Goal: Information Seeking & Learning: Learn about a topic

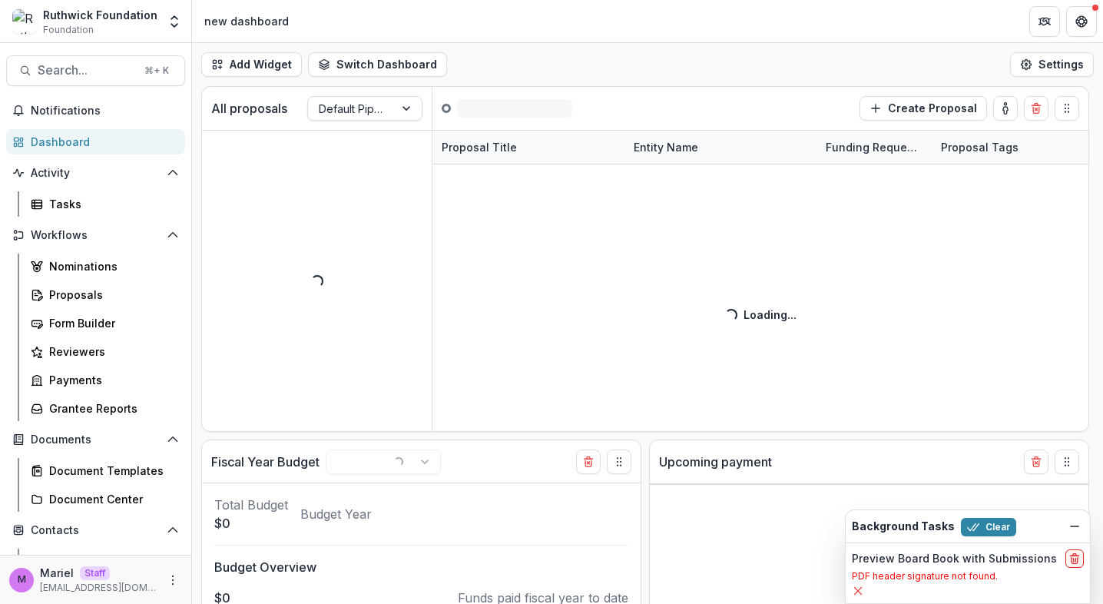
select select "******"
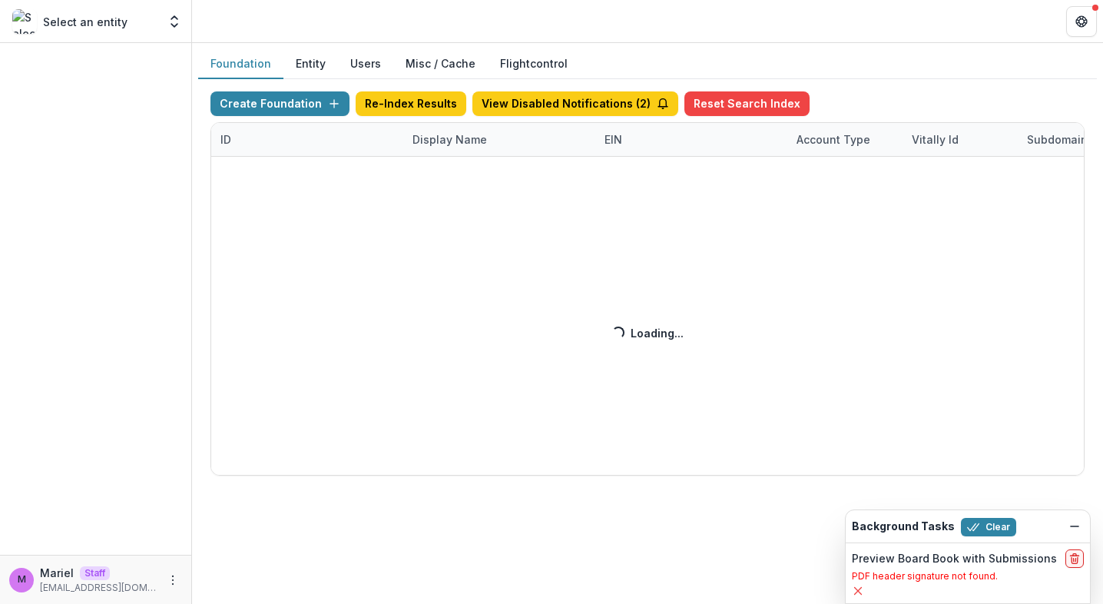
click at [466, 139] on div "Create Foundation Re-Index Results View Disabled Notifications ( 2 ) Reset Sear…" at bounding box center [648, 283] width 874 height 384
click at [993, 526] on button "Clear" at bounding box center [988, 527] width 55 height 18
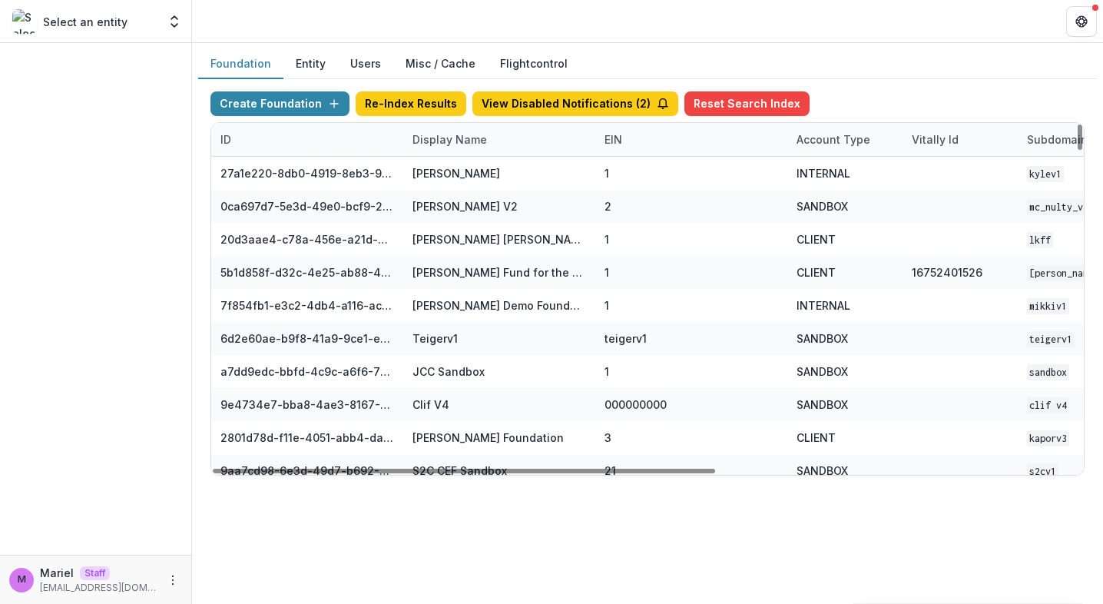
click at [468, 139] on div "Display Name" at bounding box center [449, 139] width 93 height 16
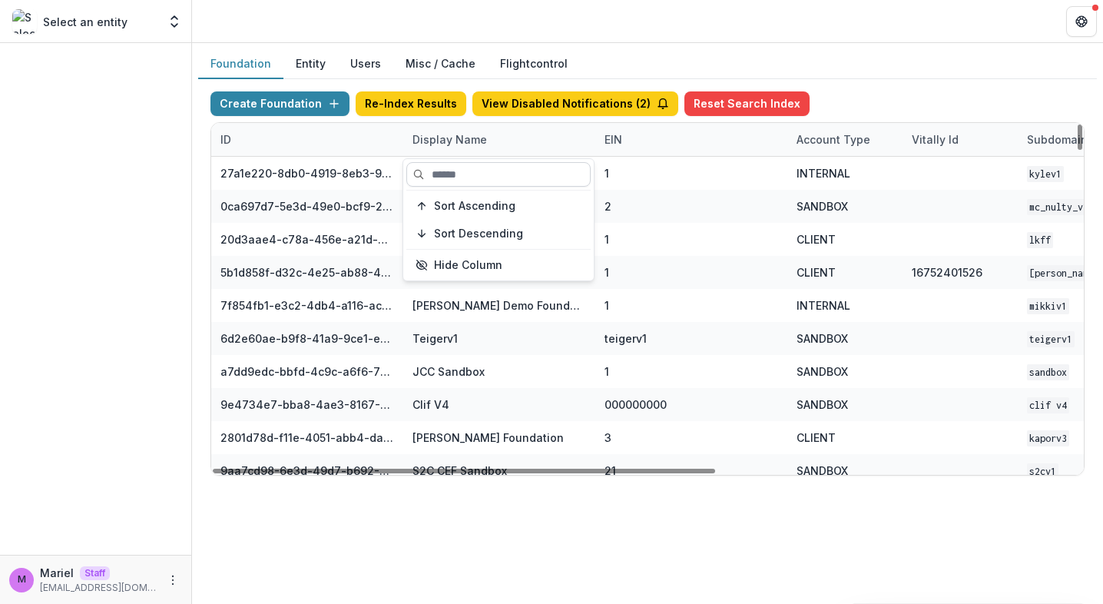
click at [468, 179] on input at bounding box center [498, 174] width 184 height 25
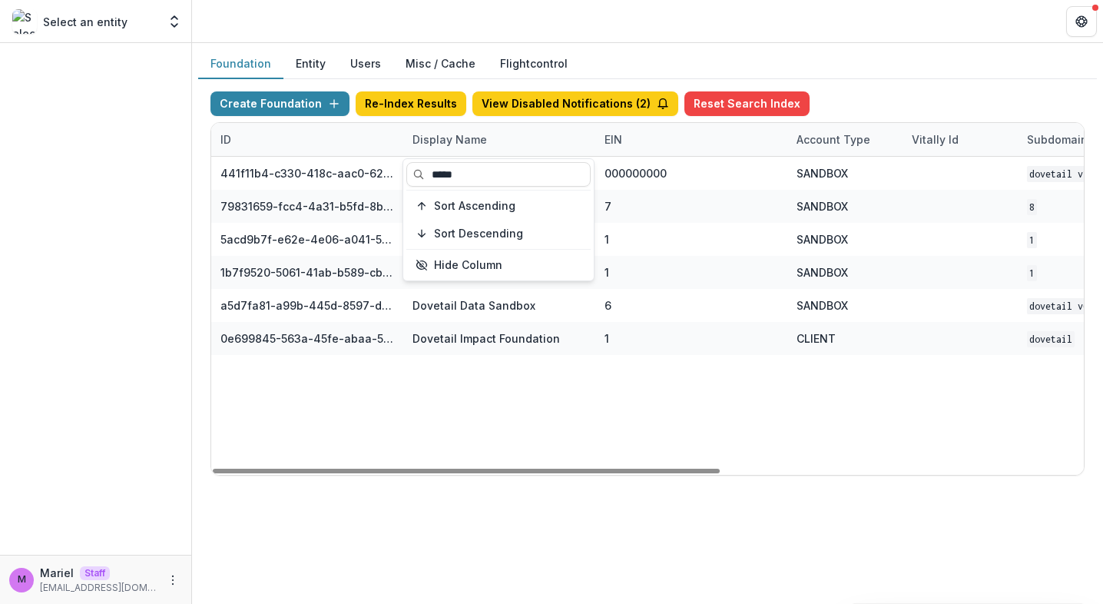
type input "*****"
click at [523, 499] on div "Foundation Entity Users Misc / Cache Flightcontrol Create Foundation Re-Index R…" at bounding box center [647, 323] width 911 height 561
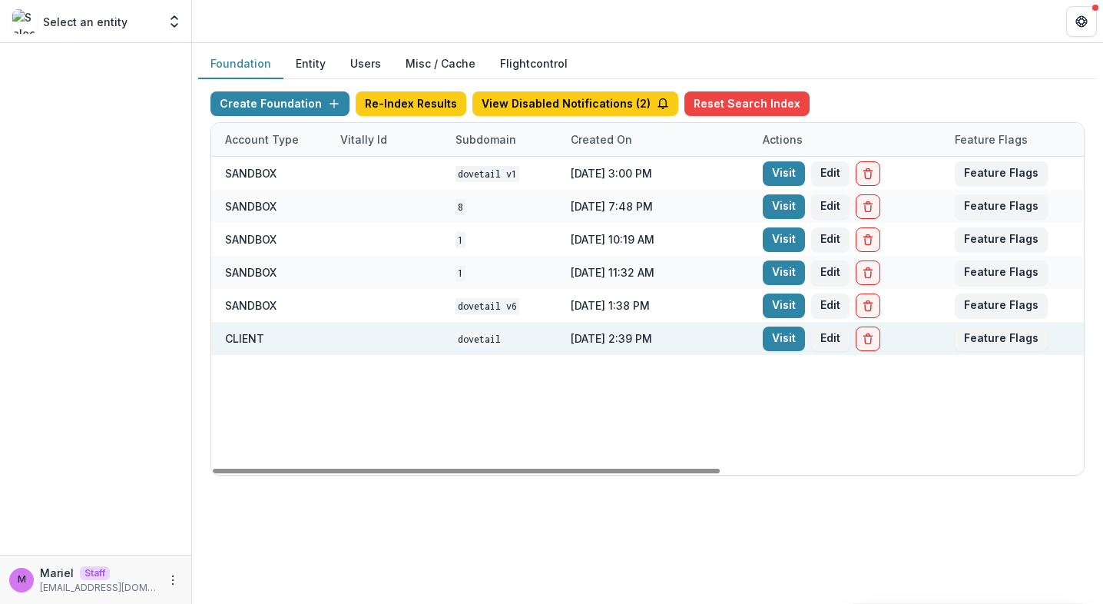
scroll to position [0, 575]
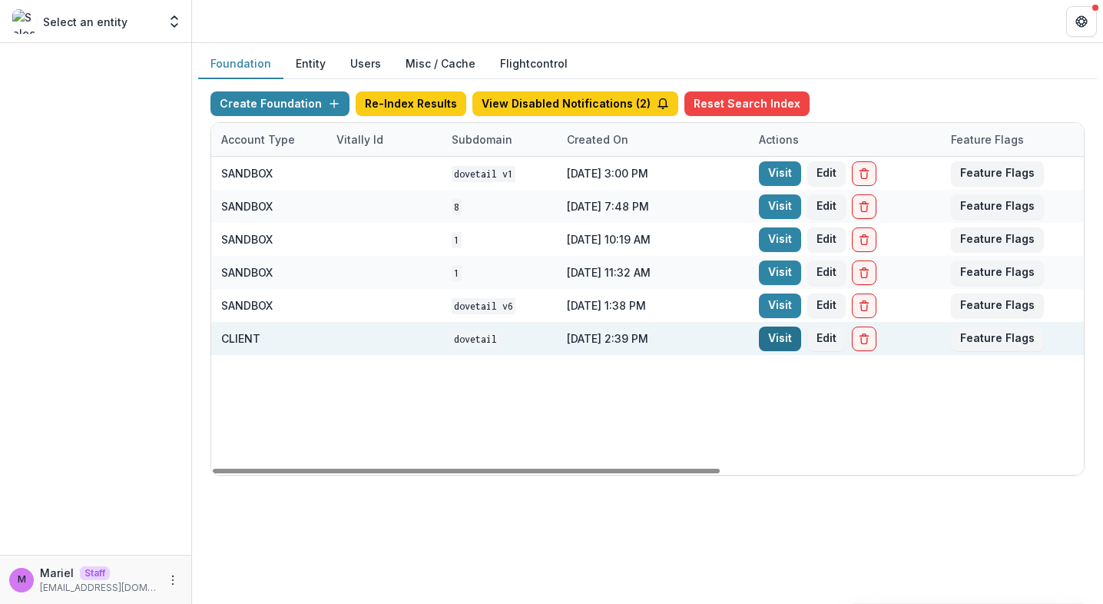
click at [784, 337] on link "Visit" at bounding box center [780, 339] width 42 height 25
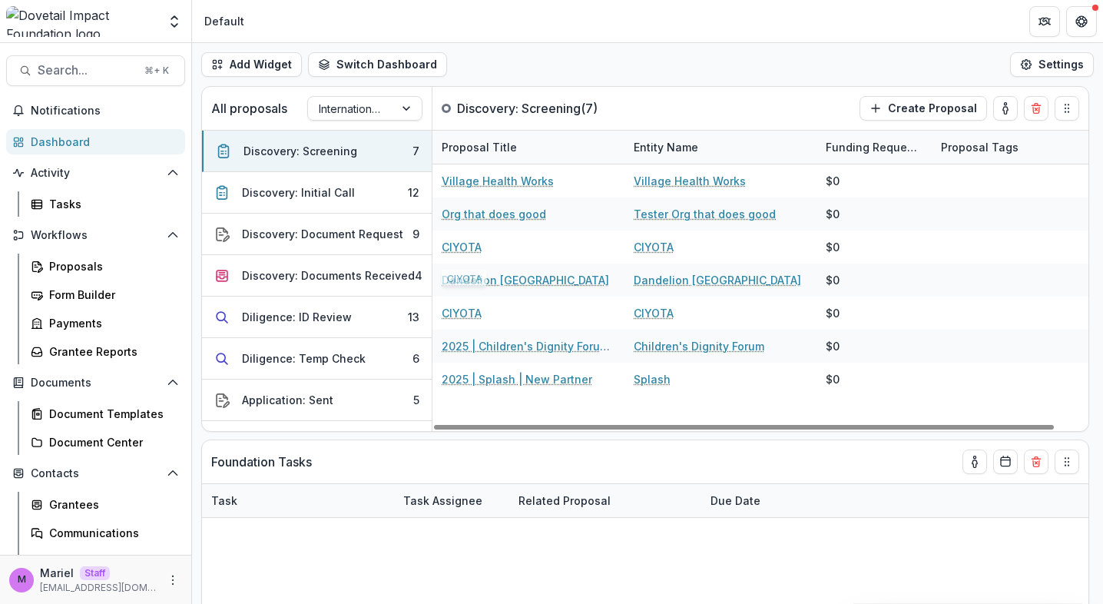
select select "******"
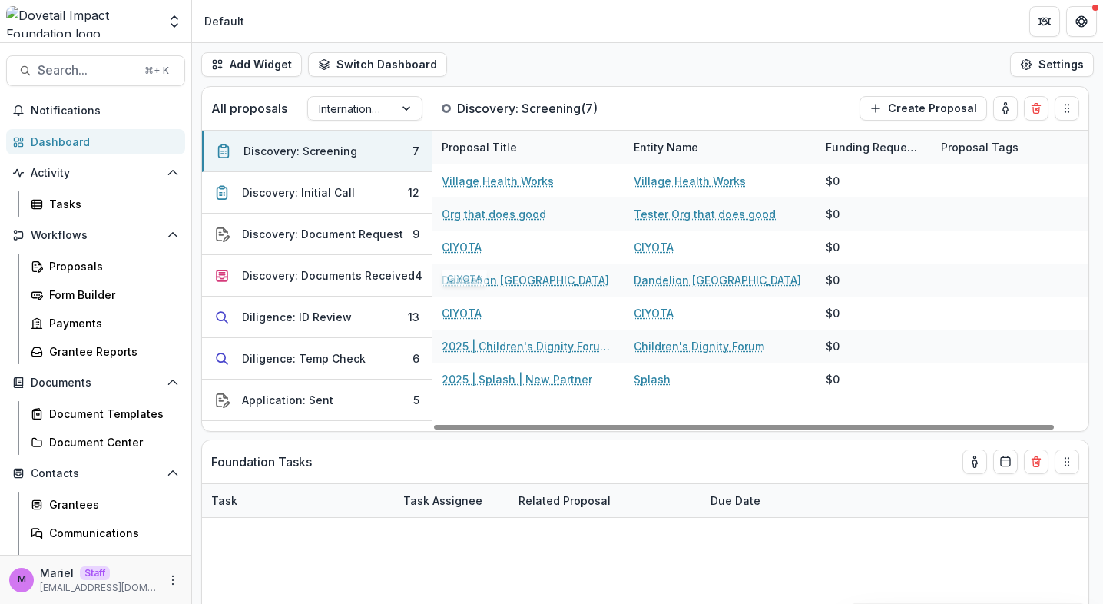
select select "******"
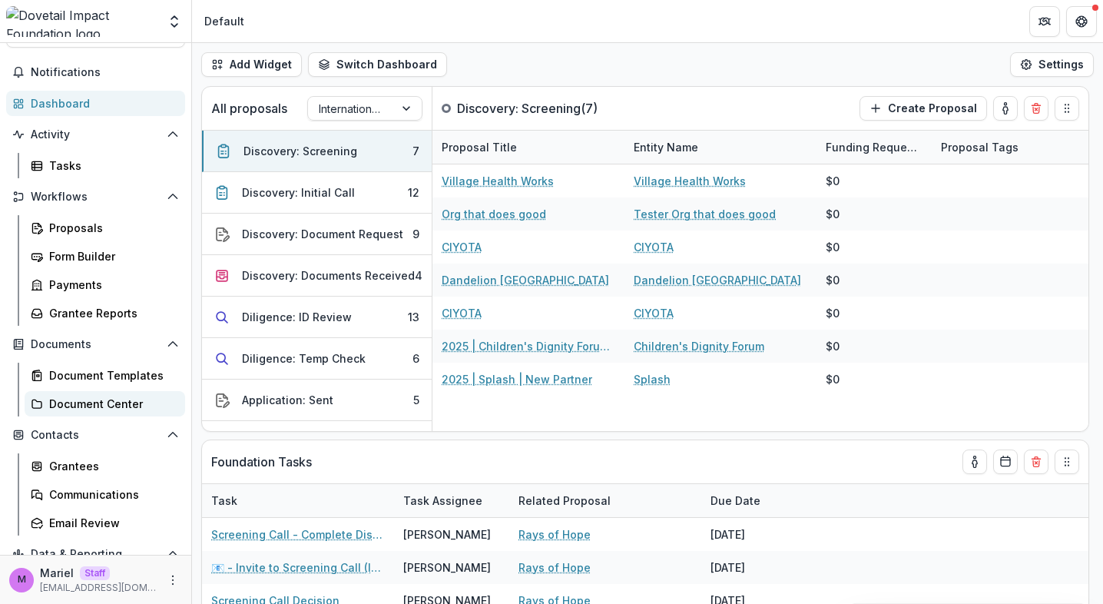
scroll to position [48, 0]
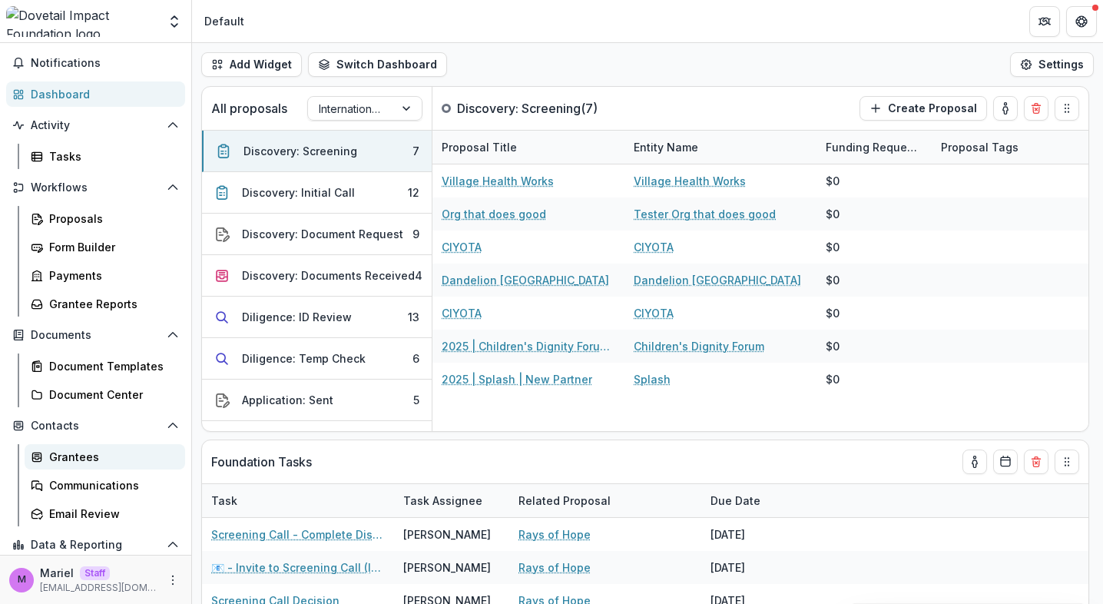
click at [88, 459] on div "Grantees" at bounding box center [111, 457] width 124 height 16
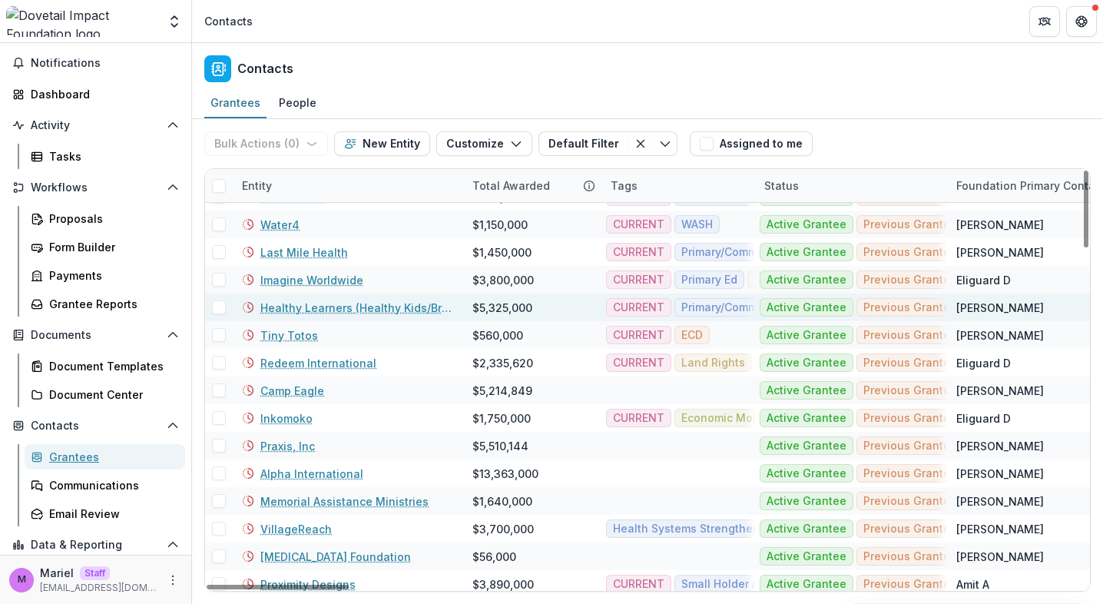
scroll to position [907, 0]
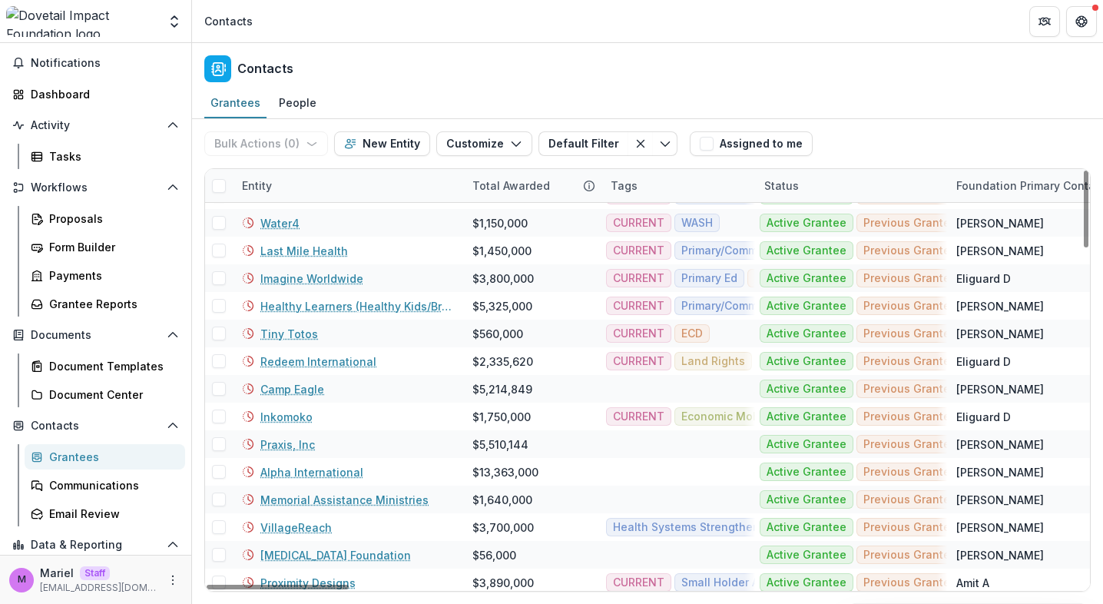
click at [260, 181] on div "Entity" at bounding box center [257, 185] width 48 height 16
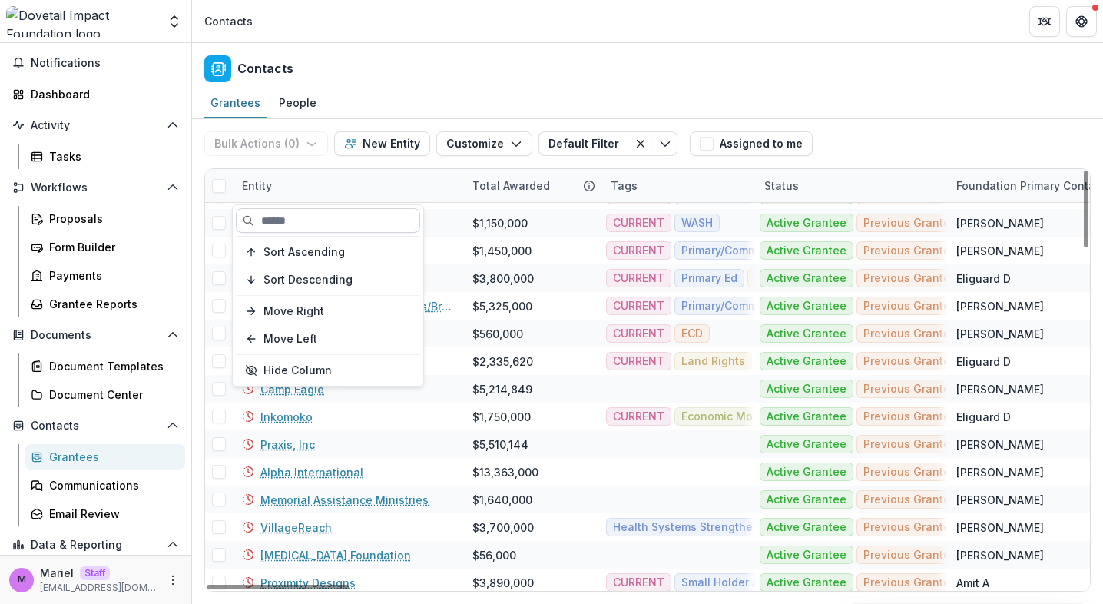
click at [291, 223] on input at bounding box center [328, 220] width 184 height 25
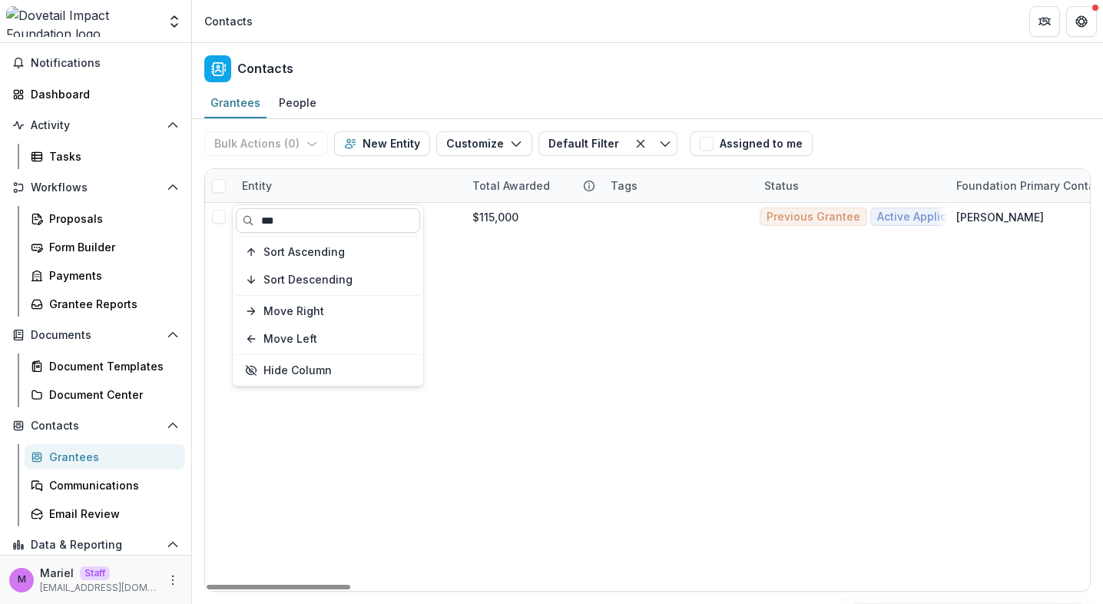
scroll to position [0, 0]
type input "***"
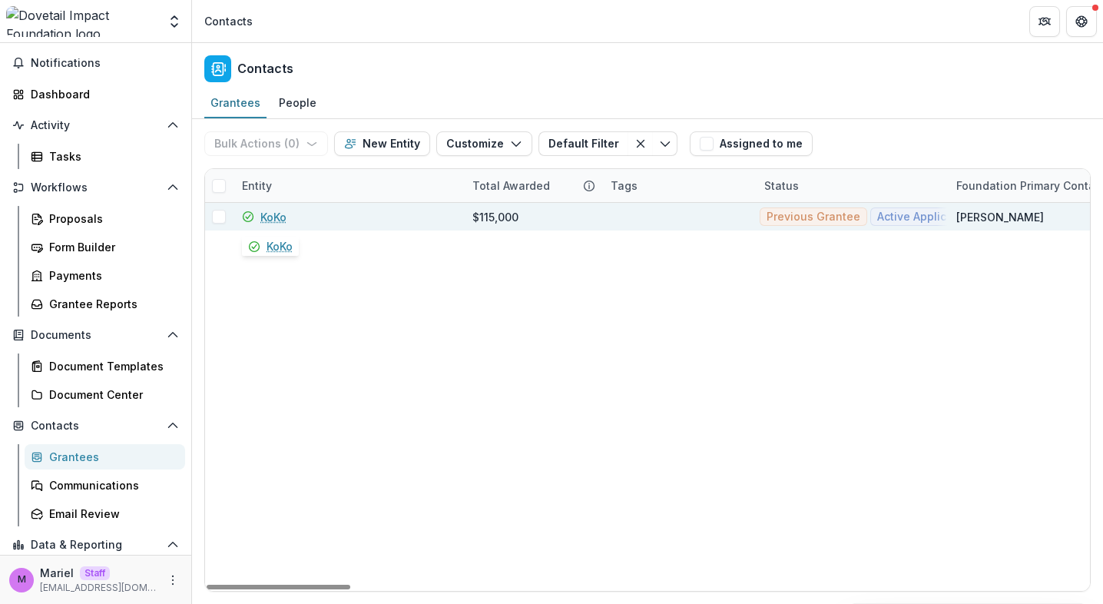
click at [271, 221] on link "KoKo" at bounding box center [273, 217] width 26 height 16
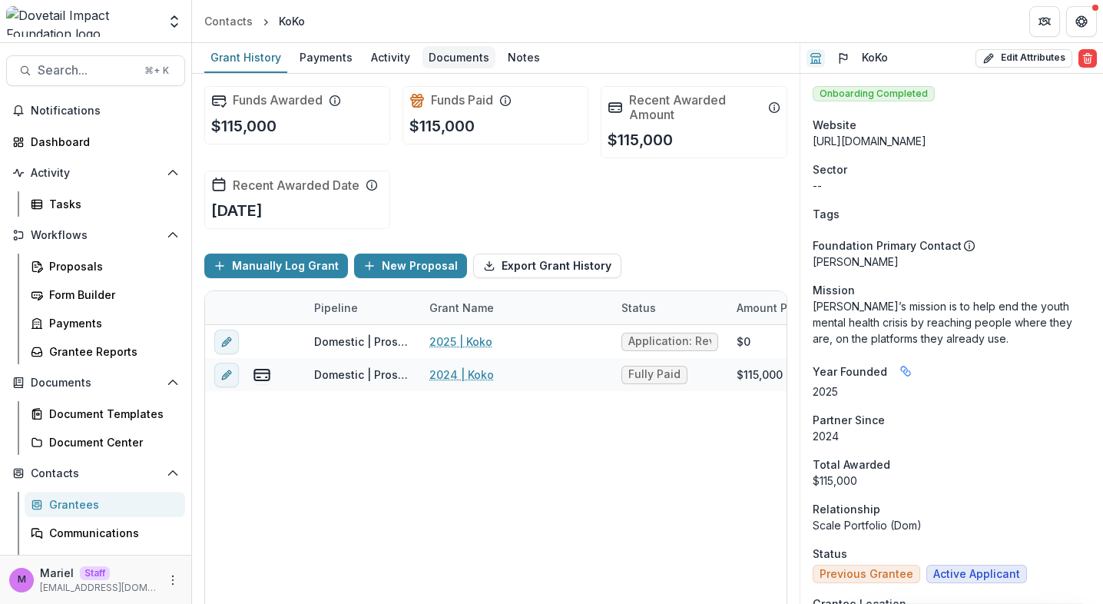
click at [458, 60] on div "Documents" at bounding box center [459, 57] width 73 height 22
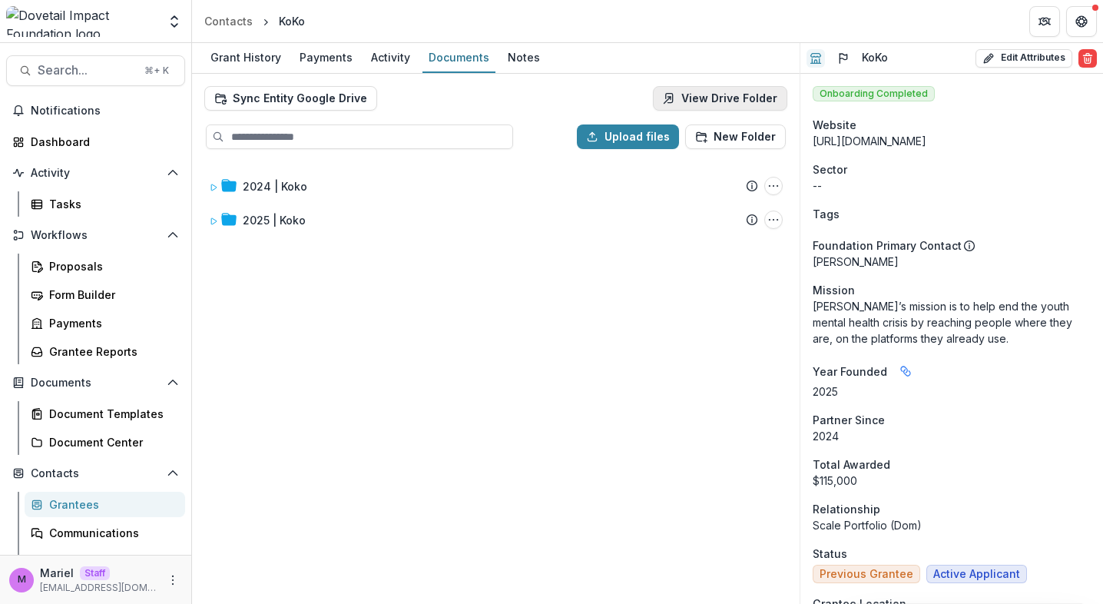
click at [698, 97] on link "View Drive Folder" at bounding box center [720, 98] width 134 height 25
click at [730, 94] on link "View Drive Folder" at bounding box center [720, 98] width 134 height 25
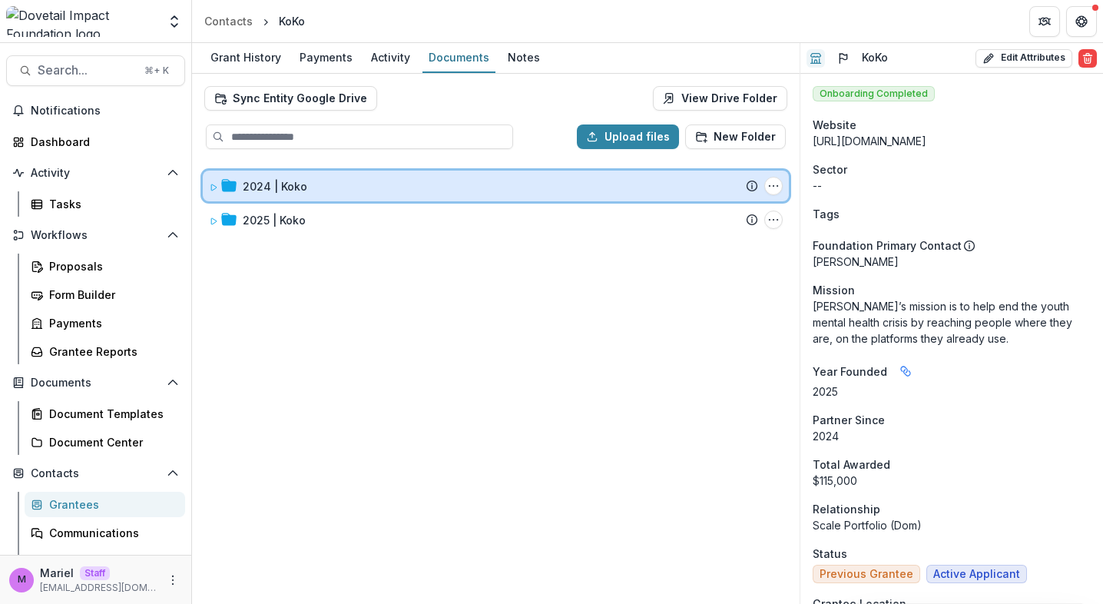
click at [320, 187] on div "2024 | Koko" at bounding box center [501, 186] width 516 height 16
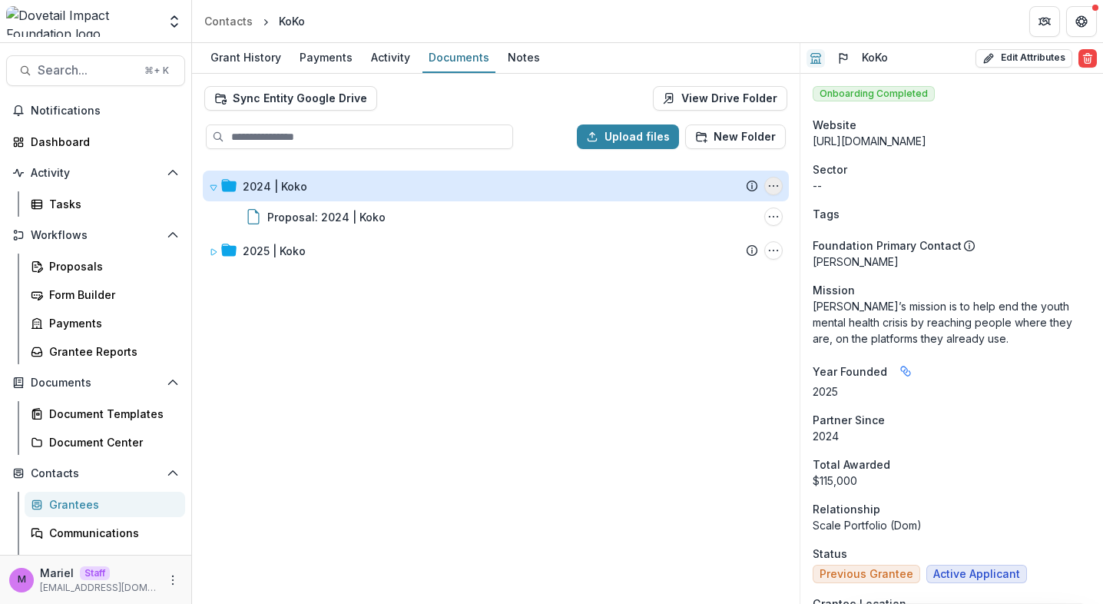
click at [774, 186] on icon "2024 | Koko Options" at bounding box center [774, 186] width 12 height 12
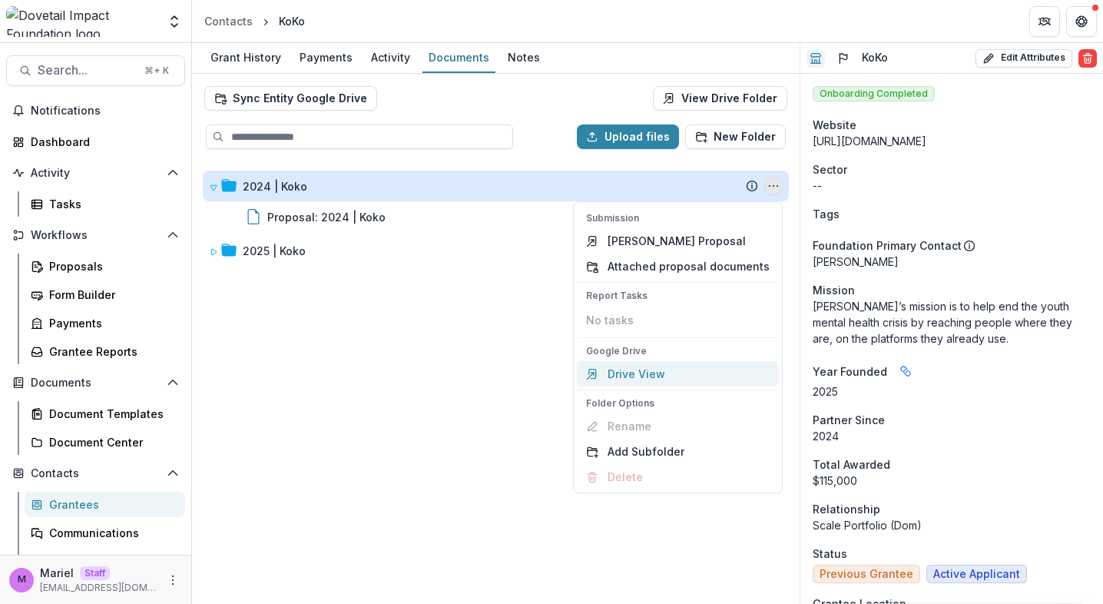
click at [665, 376] on link "Drive View" at bounding box center [678, 373] width 202 height 25
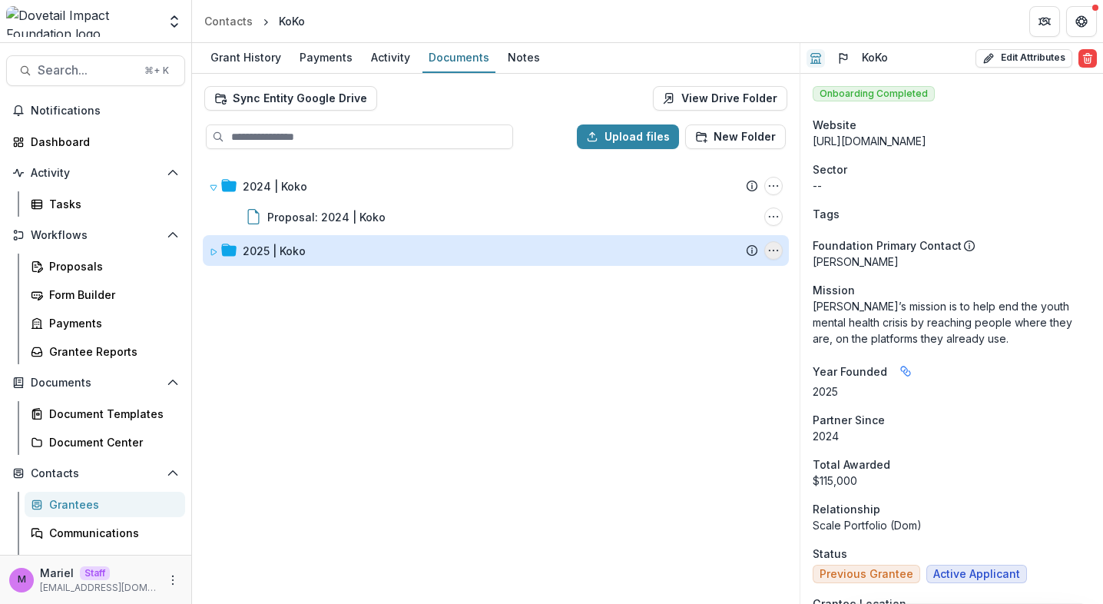
click at [778, 250] on icon "2025 | Koko Options" at bounding box center [774, 250] width 12 height 12
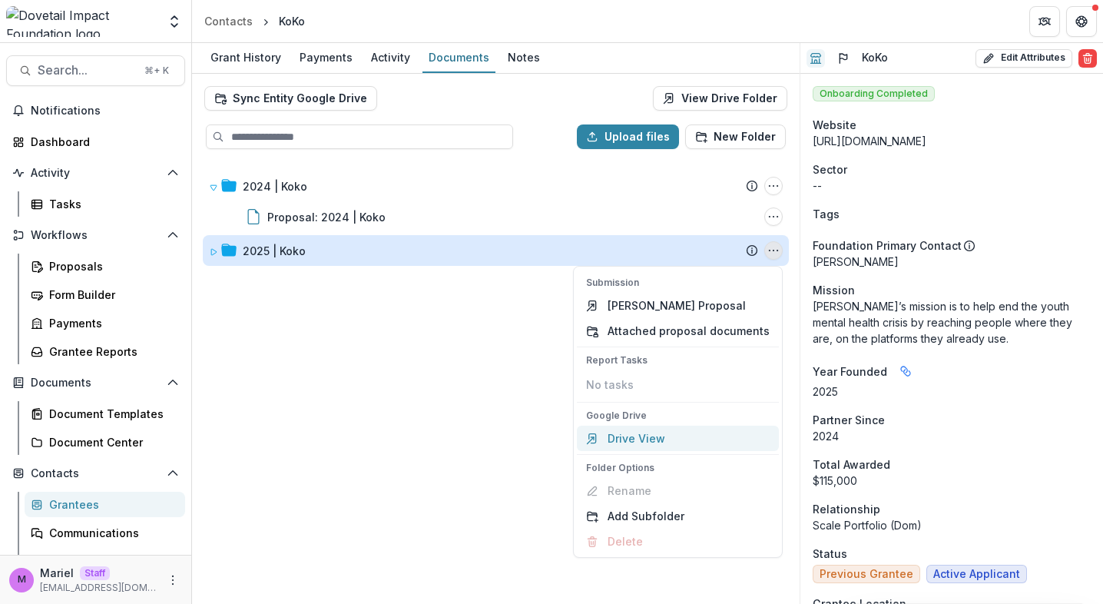
click at [664, 439] on link "Drive View" at bounding box center [678, 438] width 202 height 25
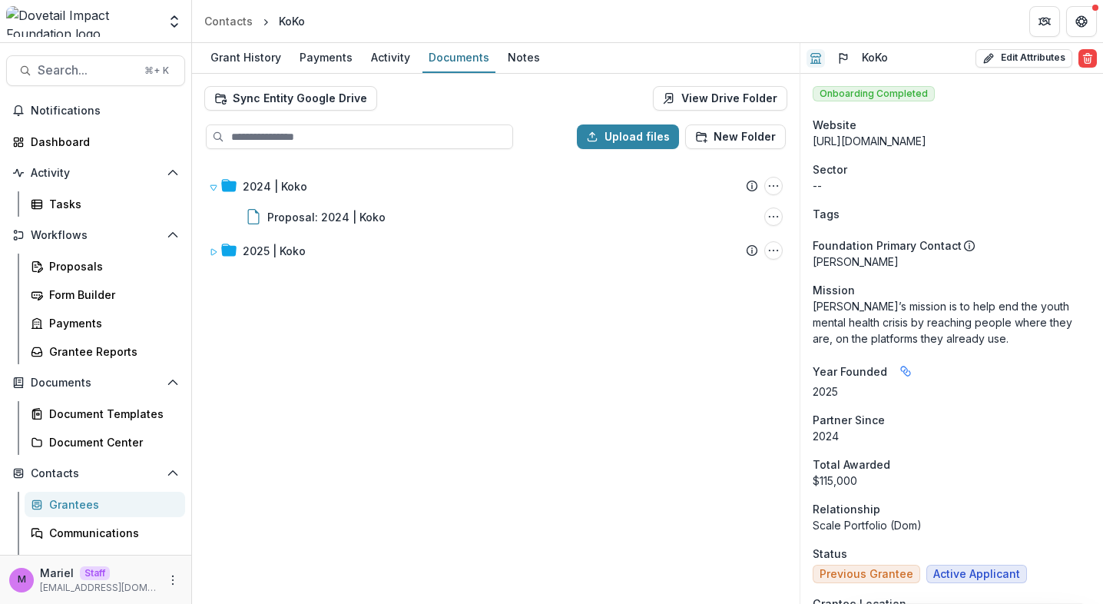
click at [96, 495] on link "Grantees" at bounding box center [105, 504] width 161 height 25
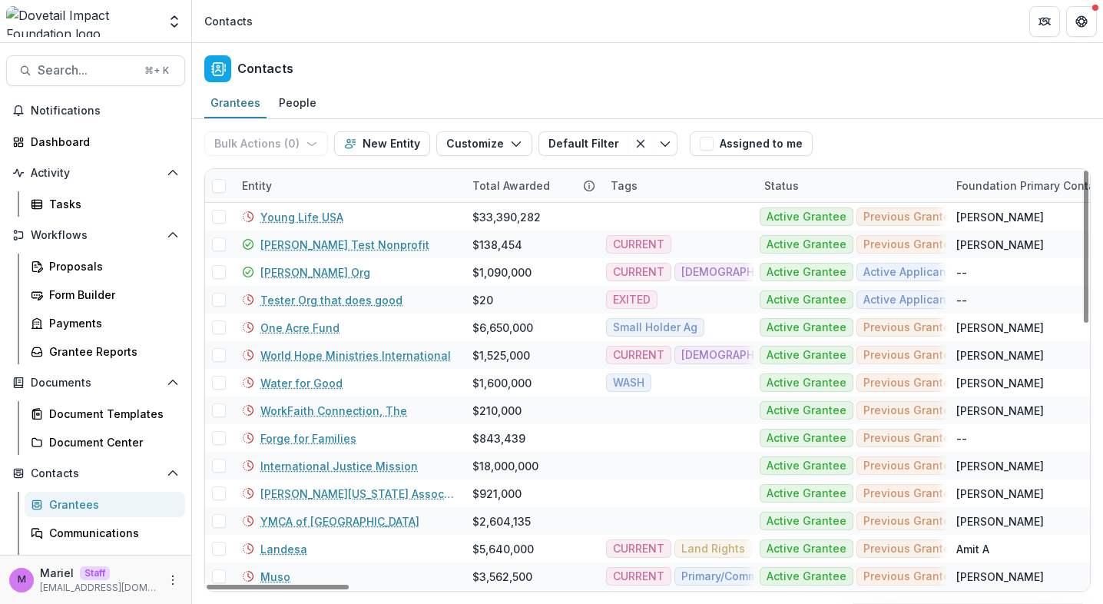
click at [257, 183] on div "Entity" at bounding box center [257, 185] width 48 height 16
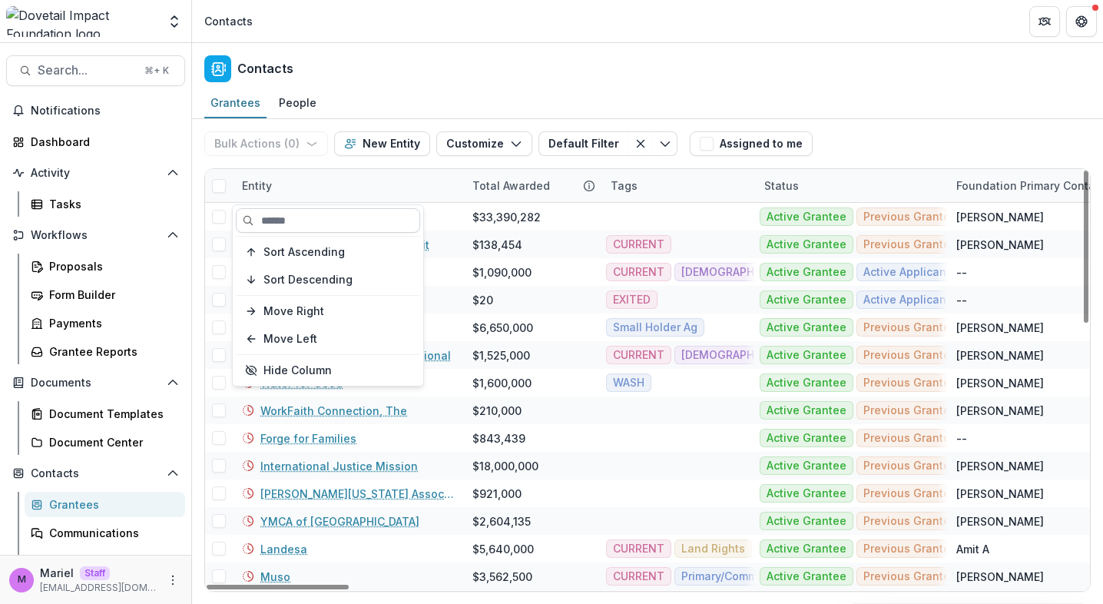
click at [297, 228] on input at bounding box center [328, 220] width 184 height 25
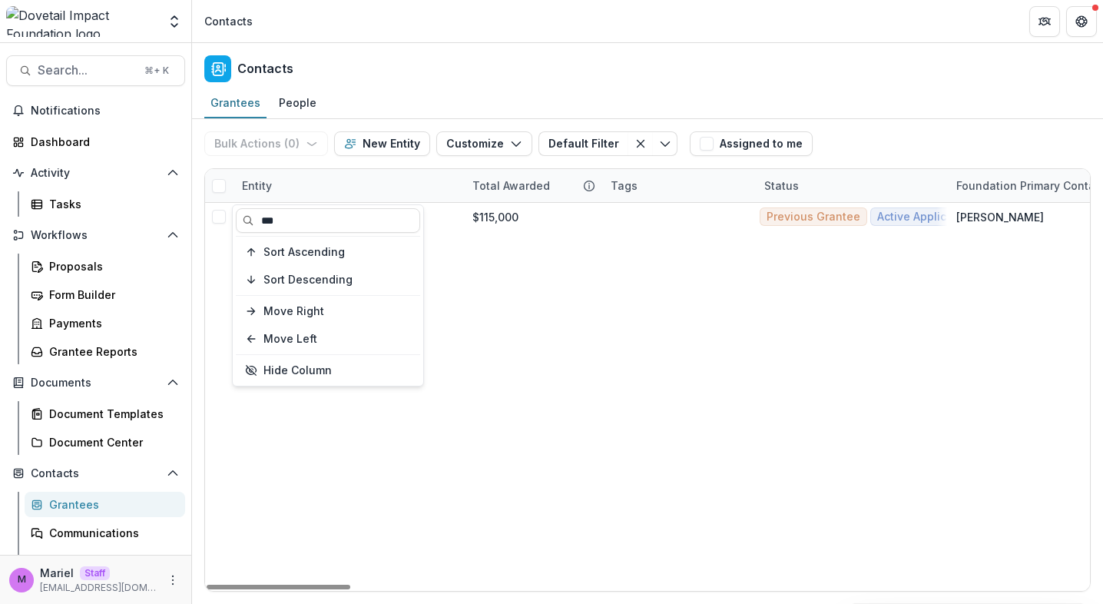
type input "***"
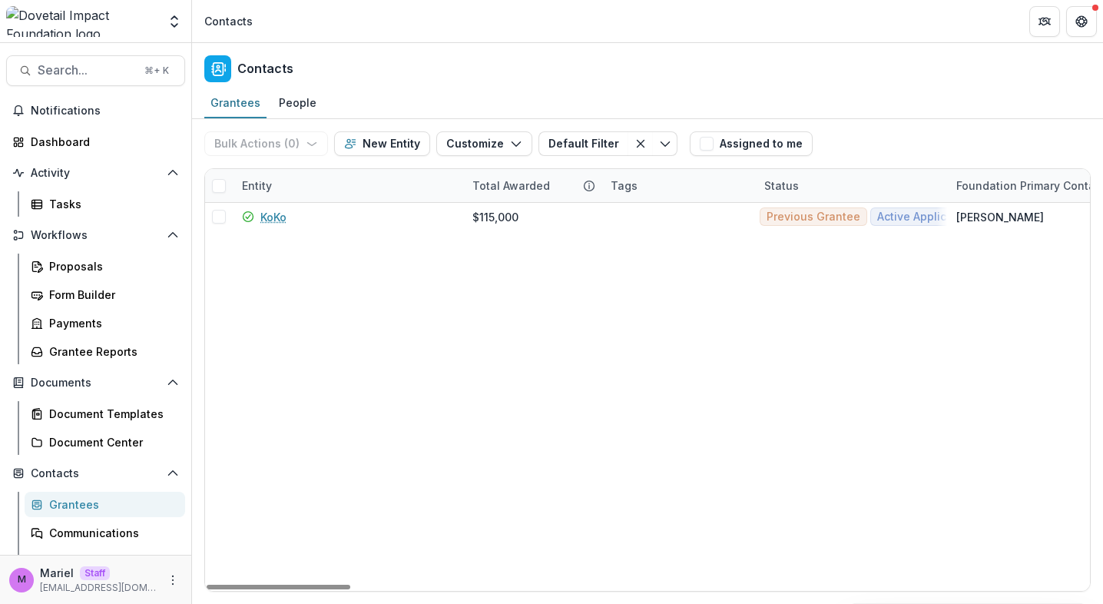
click at [425, 80] on div "Contacts" at bounding box center [647, 65] width 911 height 45
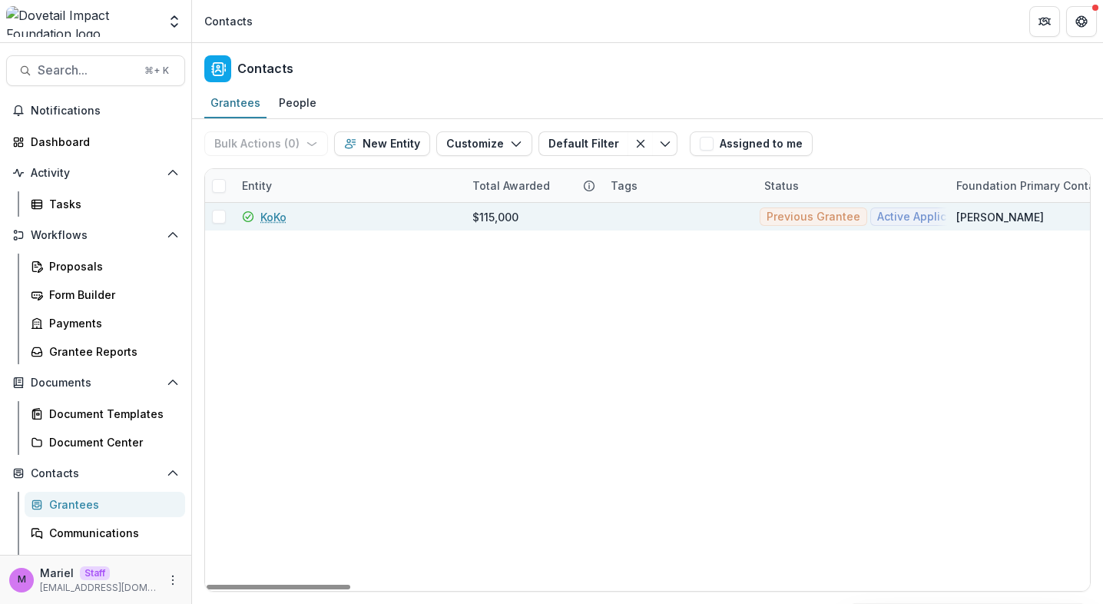
click at [220, 214] on span at bounding box center [219, 217] width 14 height 14
click at [309, 145] on icon "button" at bounding box center [309, 144] width 12 height 12
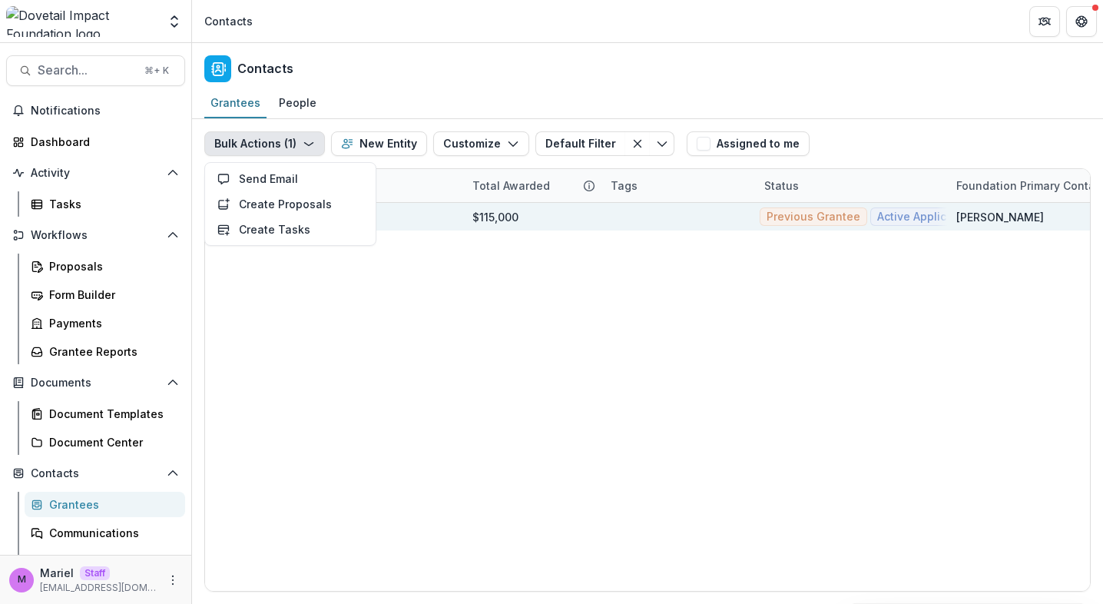
click at [383, 95] on div "Grantees People" at bounding box center [647, 103] width 911 height 31
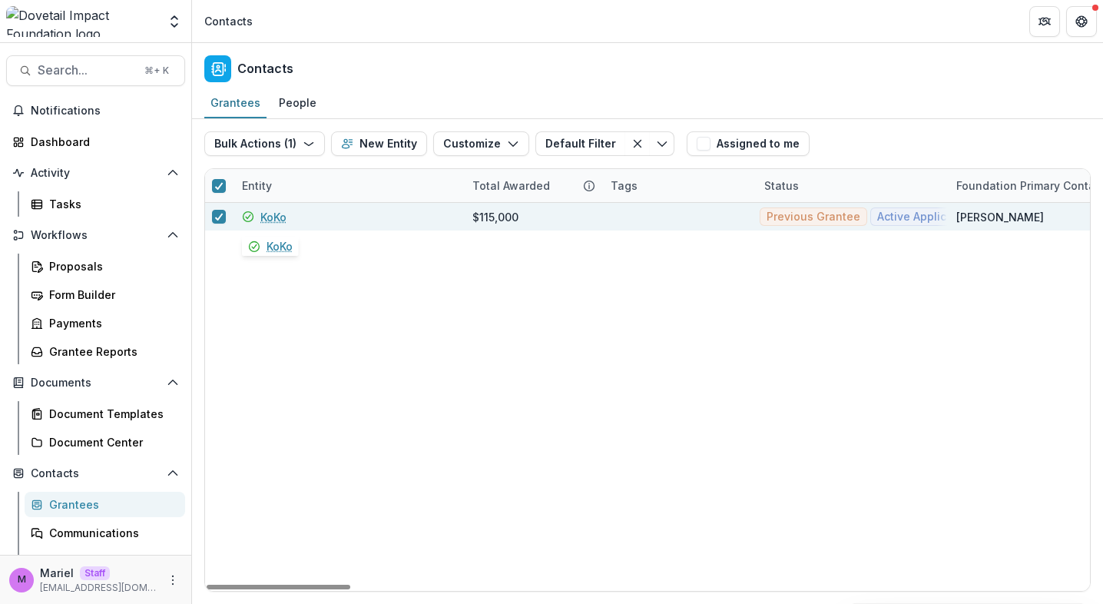
click at [277, 216] on link "KoKo" at bounding box center [273, 217] width 26 height 16
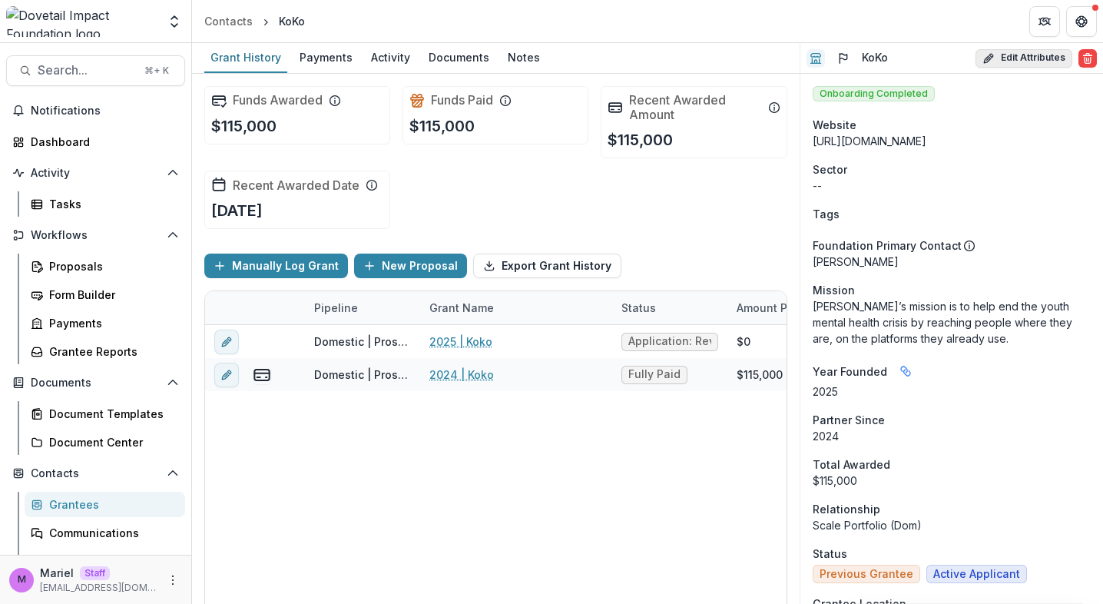
click at [1040, 57] on button "Edit Attributes" at bounding box center [1024, 58] width 97 height 18
select select "**"
select select "**********"
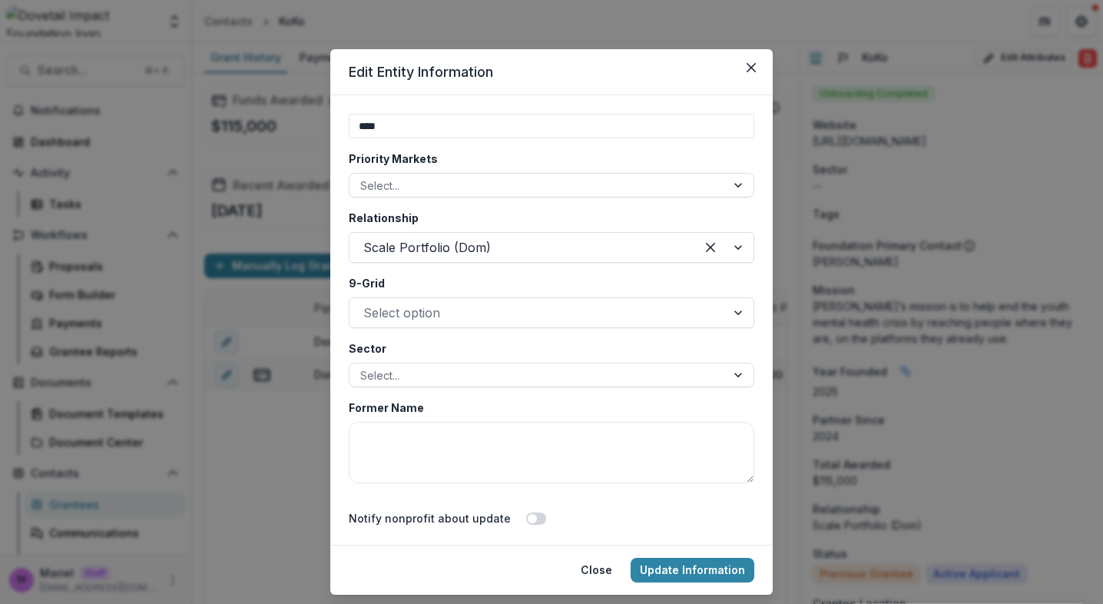
scroll to position [3143, 0]
click at [754, 67] on button "Close" at bounding box center [751, 67] width 25 height 25
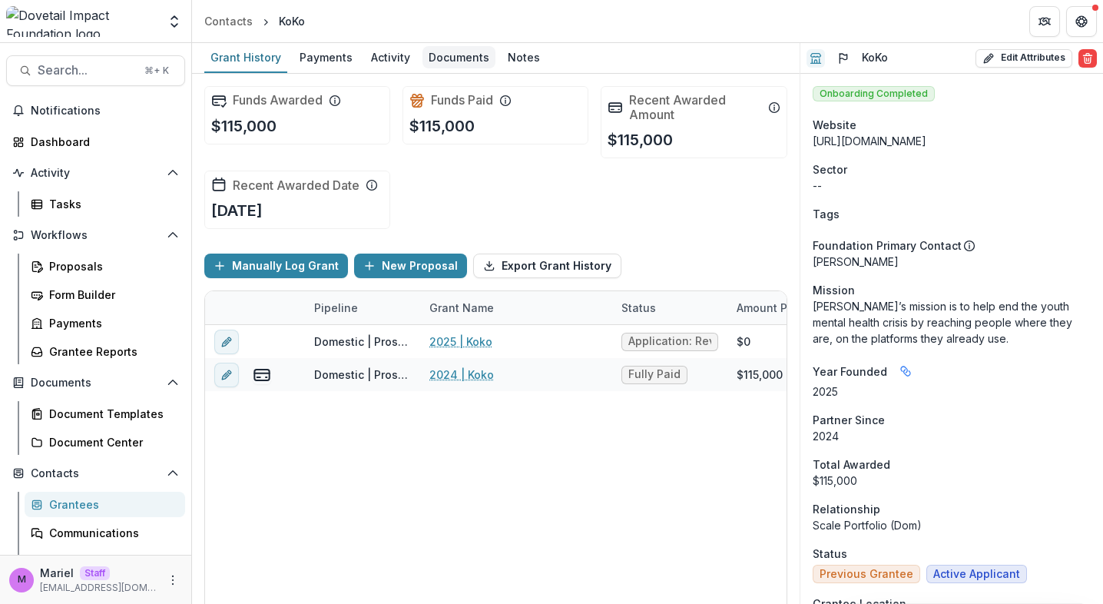
click at [447, 59] on div "Documents" at bounding box center [459, 57] width 73 height 22
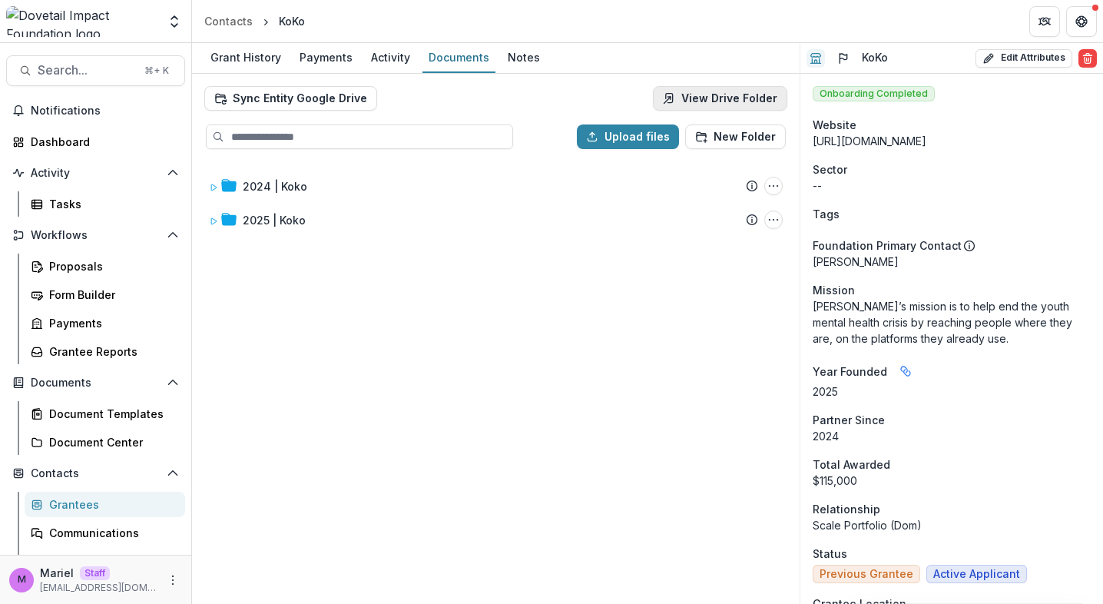
click at [709, 94] on link "View Drive Folder" at bounding box center [720, 98] width 134 height 25
click at [565, 244] on div "2024 | Koko Submission Temelio Proposal Attached proposal documents Report Task…" at bounding box center [496, 381] width 605 height 441
click at [562, 314] on div "2024 | Koko Submission Temelio Proposal Attached proposal documents Report Task…" at bounding box center [496, 381] width 605 height 441
click at [710, 100] on link "View Drive Folder" at bounding box center [720, 98] width 134 height 25
